Goal: Transaction & Acquisition: Purchase product/service

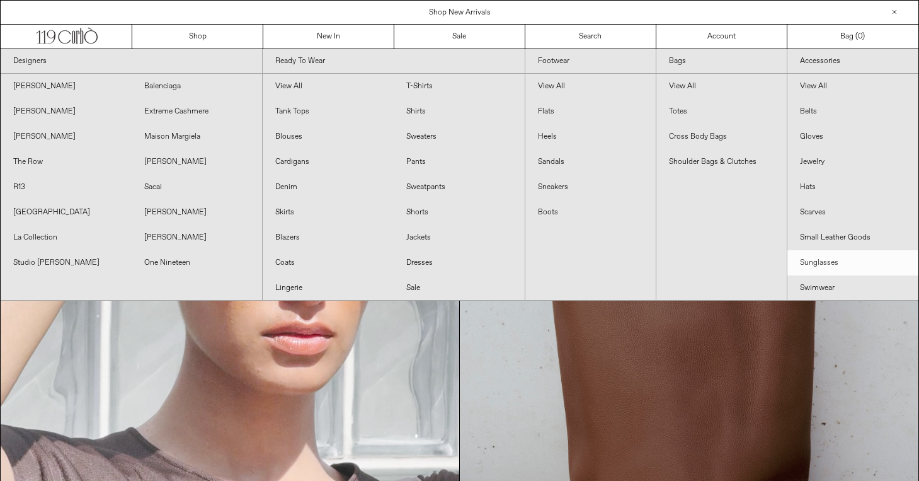
click at [819, 264] on link "Sunglasses" at bounding box center [852, 262] width 131 height 25
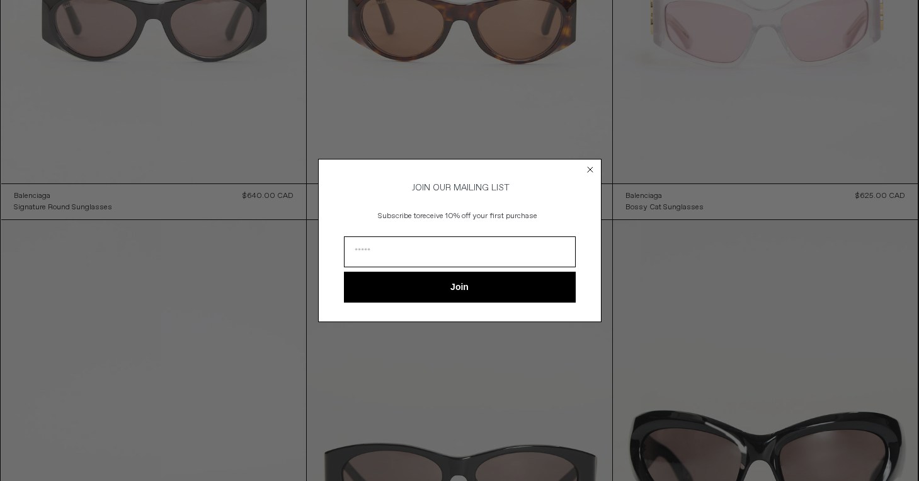
scroll to position [1373, 0]
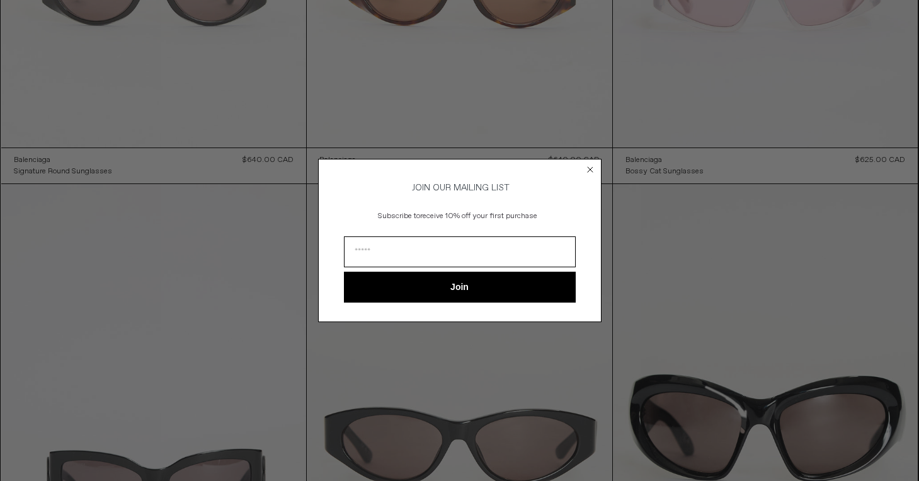
click at [589, 168] on circle "Close dialog" at bounding box center [590, 170] width 12 height 12
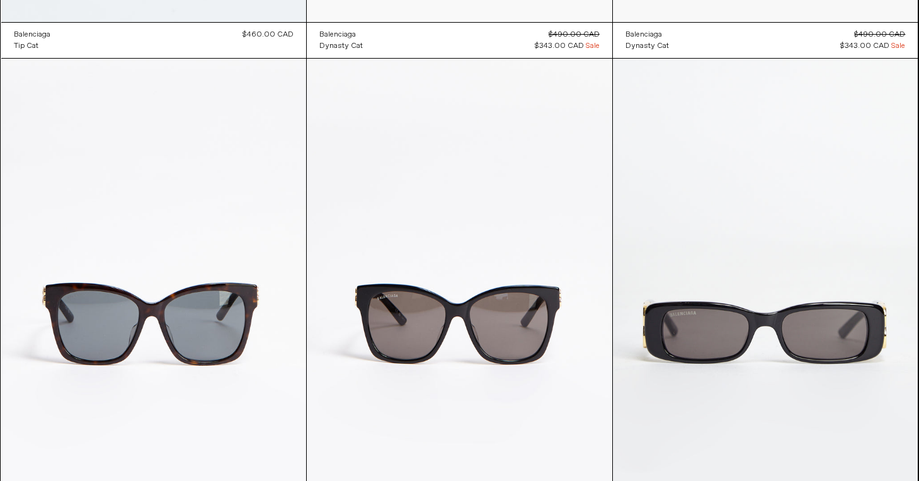
scroll to position [2303, 0]
